Goal: Task Accomplishment & Management: Manage account settings

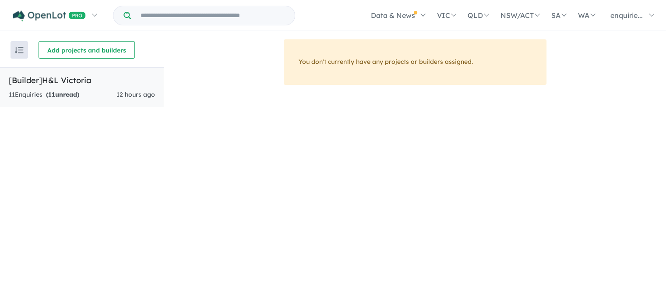
click at [79, 92] on strong "( 11 unread)" at bounding box center [62, 95] width 33 height 8
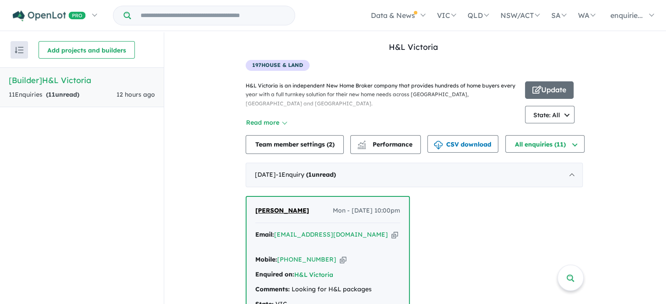
scroll to position [73, 0]
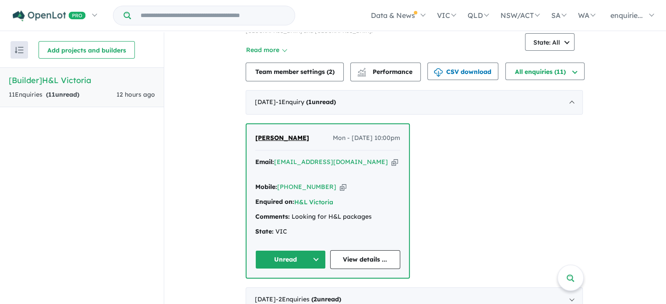
click at [392, 162] on icon "button" at bounding box center [395, 162] width 7 height 9
click at [340, 183] on icon "button" at bounding box center [343, 187] width 7 height 9
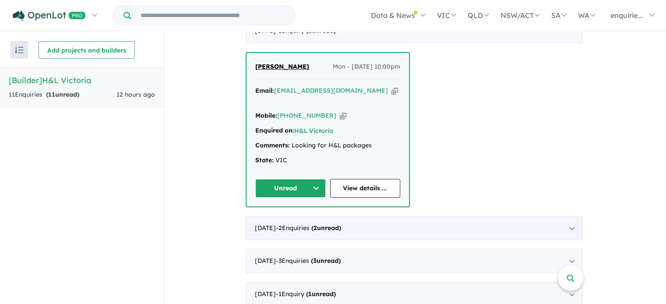
scroll to position [146, 0]
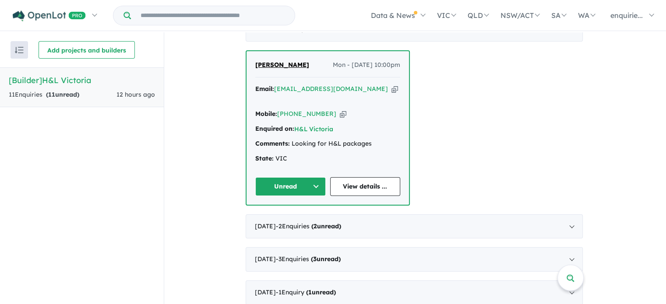
click at [314, 180] on button "Unread" at bounding box center [290, 186] width 71 height 19
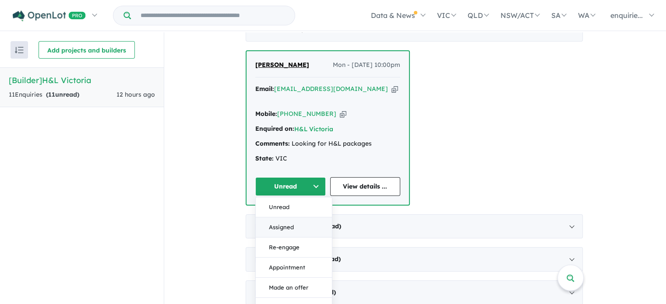
click at [302, 217] on button "Assigned" at bounding box center [294, 227] width 76 height 20
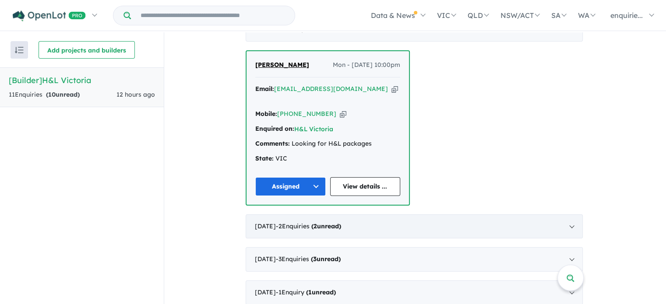
click at [341, 223] on strong "( 2 unread)" at bounding box center [326, 227] width 30 height 8
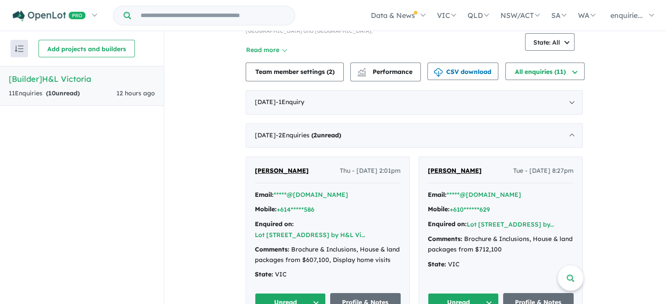
scroll to position [73, 0]
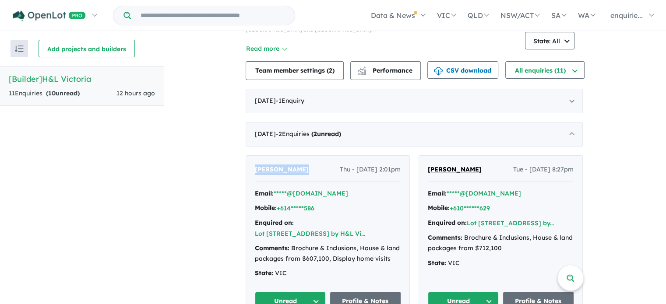
drag, startPoint x: 298, startPoint y: 167, endPoint x: 244, endPoint y: 170, distance: 54.8
click at [246, 170] on div "[PERSON_NAME] Thu - [DATE] 2:01pm Email: *****@[DOMAIN_NAME] Mobile: +614*****5…" at bounding box center [327, 238] width 163 height 164
copy span "[PERSON_NAME]"
drag, startPoint x: 487, startPoint y: 163, endPoint x: 427, endPoint y: 173, distance: 60.3
click at [428, 173] on div "[PERSON_NAME] - [DATE] 8:27pm" at bounding box center [501, 174] width 146 height 18
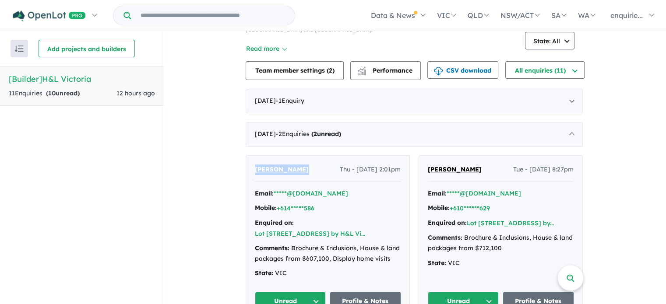
copy span "[PERSON_NAME]"
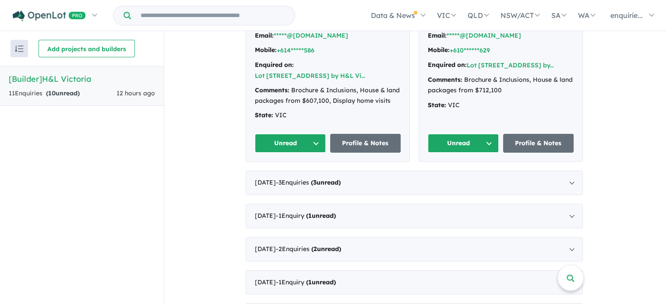
scroll to position [251, 0]
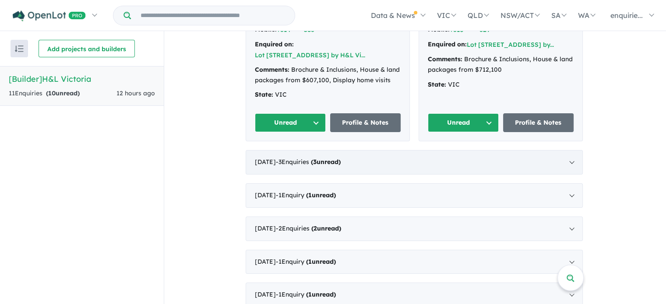
click at [341, 158] on strong "( 3 unread)" at bounding box center [326, 162] width 30 height 8
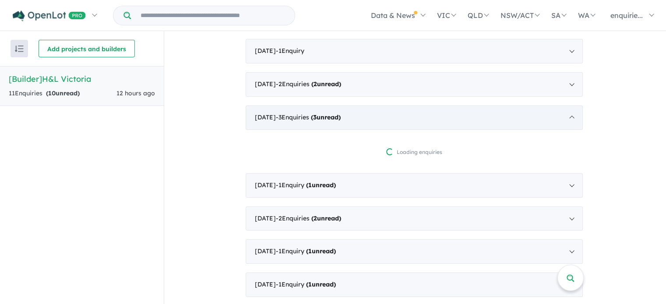
scroll to position [186, 0]
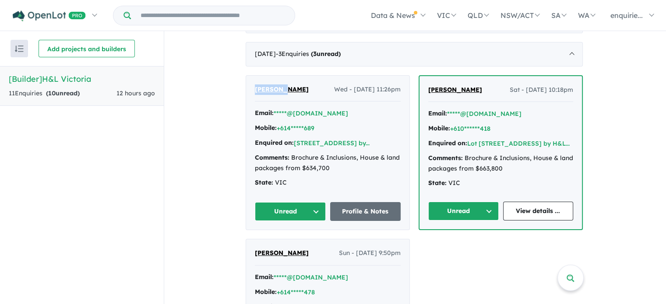
drag, startPoint x: 285, startPoint y: 84, endPoint x: 247, endPoint y: 89, distance: 38.4
click at [247, 89] on div "[PERSON_NAME] Wed - [DATE] 11:26pm Email: *****@[DOMAIN_NAME] Mobile: +614*****…" at bounding box center [327, 153] width 163 height 155
copy span "[PERSON_NAME]"
click at [452, 81] on div "[PERSON_NAME] - [DATE] 10:18pm Email: *****@[DOMAIN_NAME] Mobile: +610******418…" at bounding box center [501, 153] width 163 height 154
drag, startPoint x: 456, startPoint y: 84, endPoint x: 424, endPoint y: 92, distance: 33.0
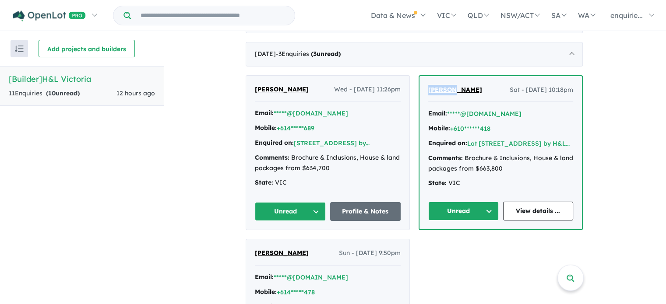
click at [420, 92] on div "[PERSON_NAME] - [DATE] 10:18pm Email: *****@[DOMAIN_NAME] Mobile: +610******418…" at bounding box center [501, 153] width 163 height 154
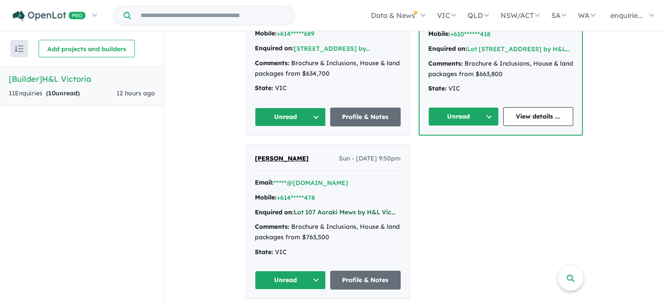
scroll to position [279, 0]
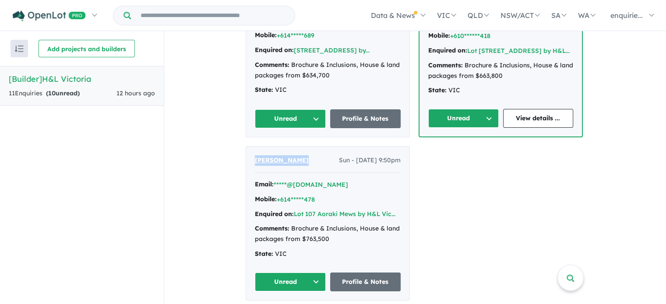
drag, startPoint x: 298, startPoint y: 169, endPoint x: 247, endPoint y: 170, distance: 51.3
click at [247, 170] on div "[PERSON_NAME] Sun - [DATE] 9:50pm Email: *****@[DOMAIN_NAME] Mobile: +614*****4…" at bounding box center [327, 224] width 163 height 154
copy span "[PERSON_NAME]"
click at [321, 190] on button "*****@[DOMAIN_NAME]" at bounding box center [311, 184] width 74 height 9
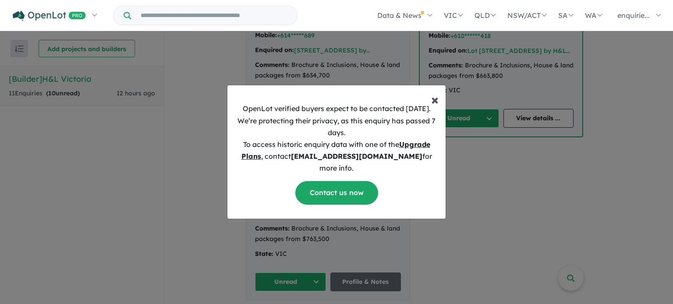
click at [438, 103] on span "×" at bounding box center [434, 100] width 7 height 18
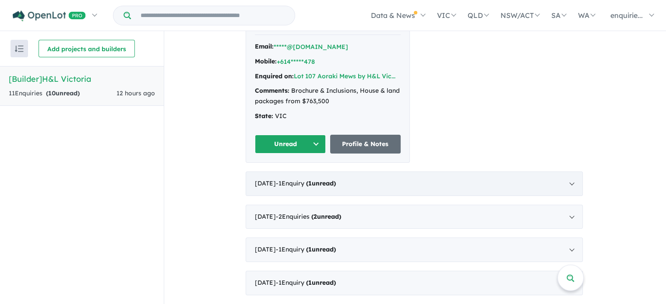
scroll to position [425, 0]
